Goal: Communication & Community: Answer question/provide support

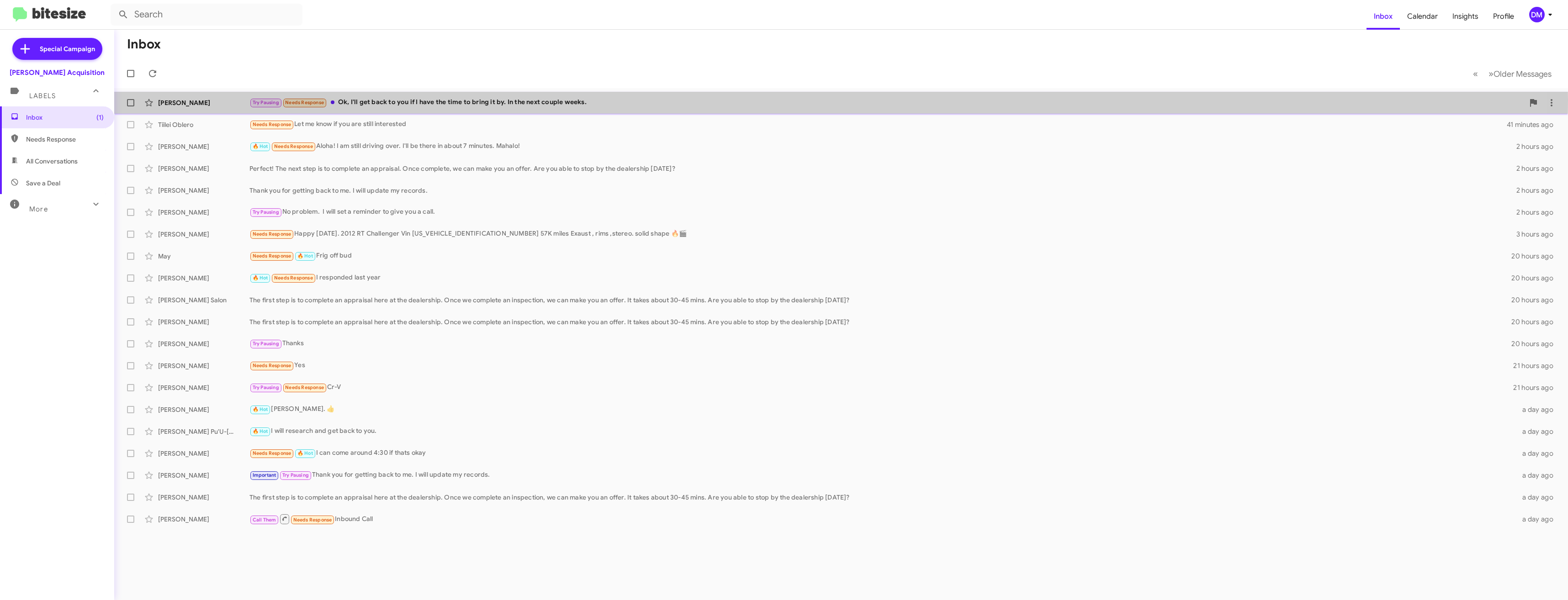
click at [222, 100] on div "[PERSON_NAME]" at bounding box center [203, 103] width 91 height 9
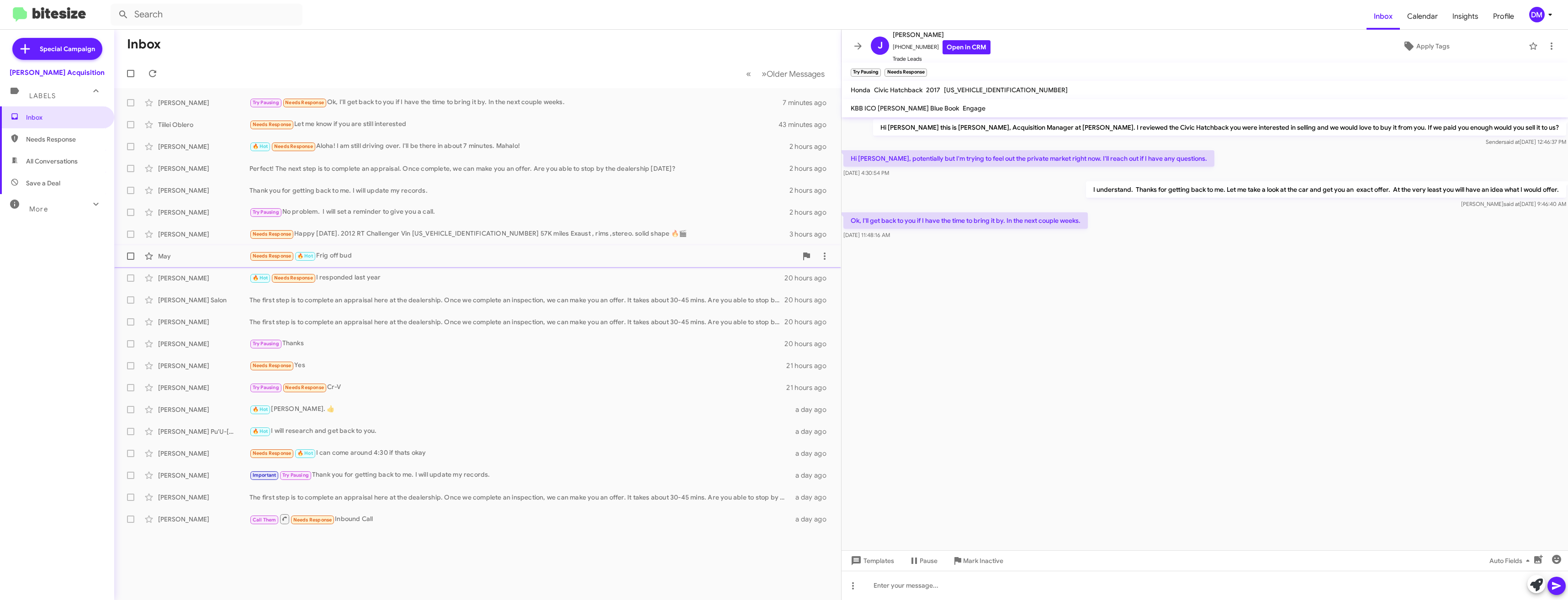
click at [205, 256] on div "May" at bounding box center [203, 255] width 91 height 9
